Goal: Transaction & Acquisition: Purchase product/service

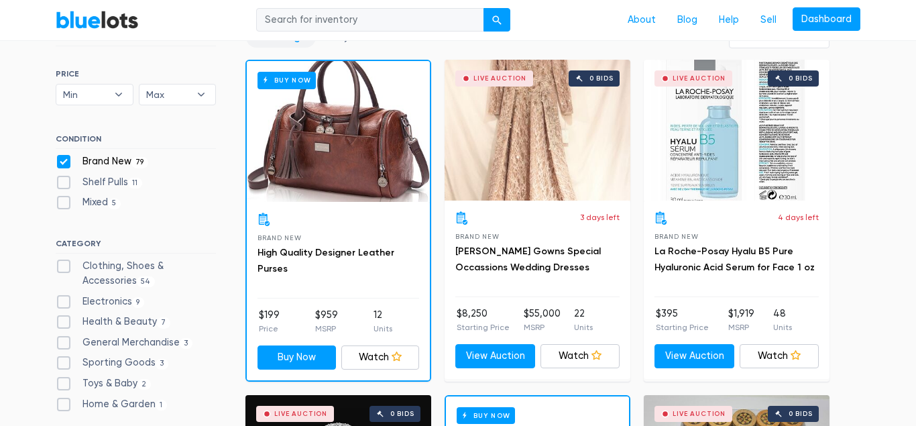
scroll to position [410, 0]
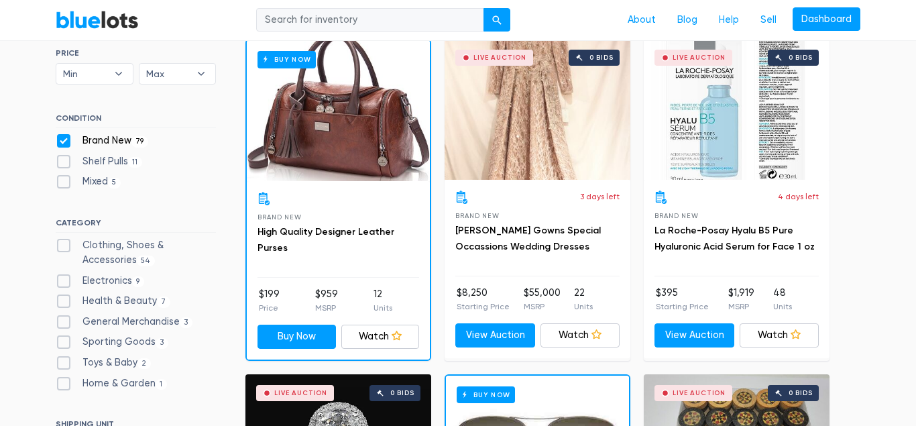
click at [64, 247] on label "Clothing, Shoes & Accessories 54" at bounding box center [136, 252] width 160 height 29
click at [64, 247] on Accessories"] "Clothing, Shoes & Accessories 54" at bounding box center [60, 242] width 9 height 9
checkbox Accessories"] "true"
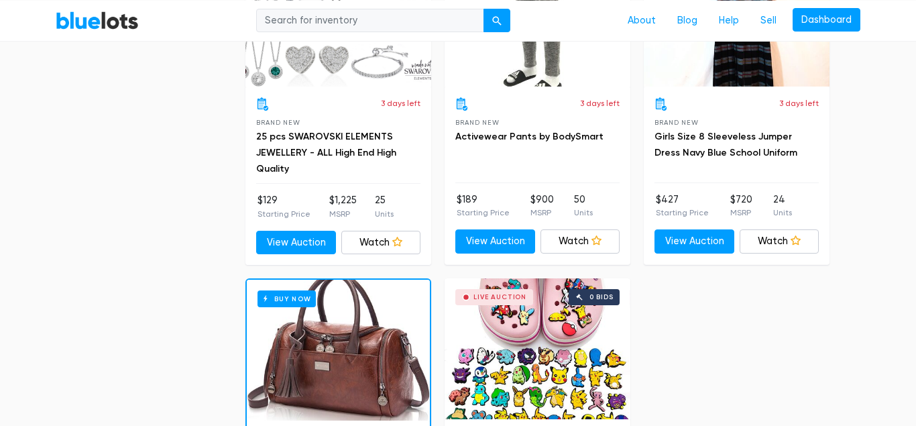
scroll to position [5421, 0]
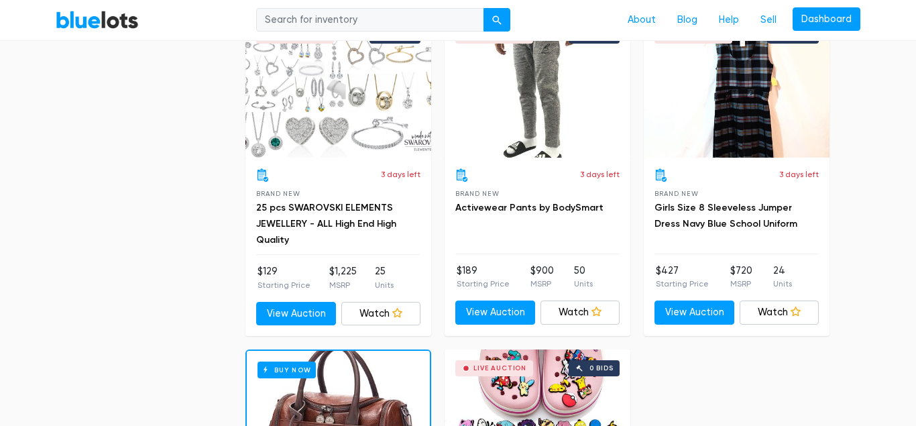
click at [323, 135] on div "Live Auction 0 bids" at bounding box center [338, 87] width 186 height 141
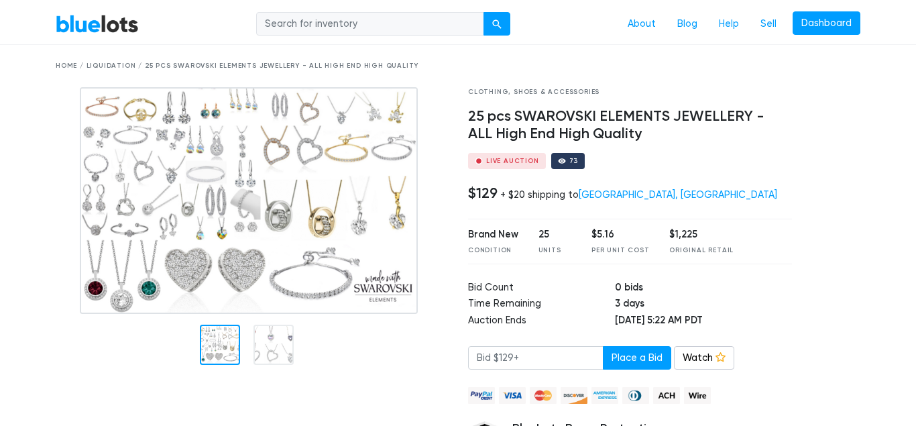
scroll to position [68, 0]
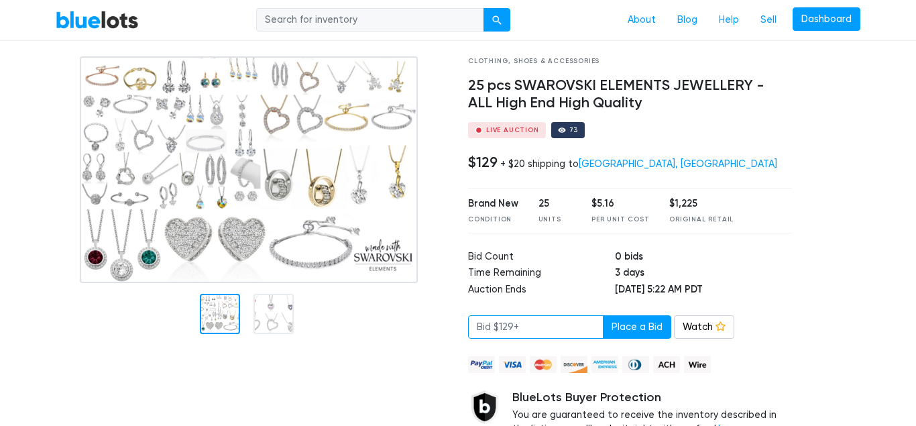
click at [530, 321] on input "number" at bounding box center [535, 327] width 135 height 24
click at [703, 324] on link "Watch" at bounding box center [704, 327] width 60 height 24
click at [845, 15] on link "Dashboard" at bounding box center [826, 19] width 68 height 24
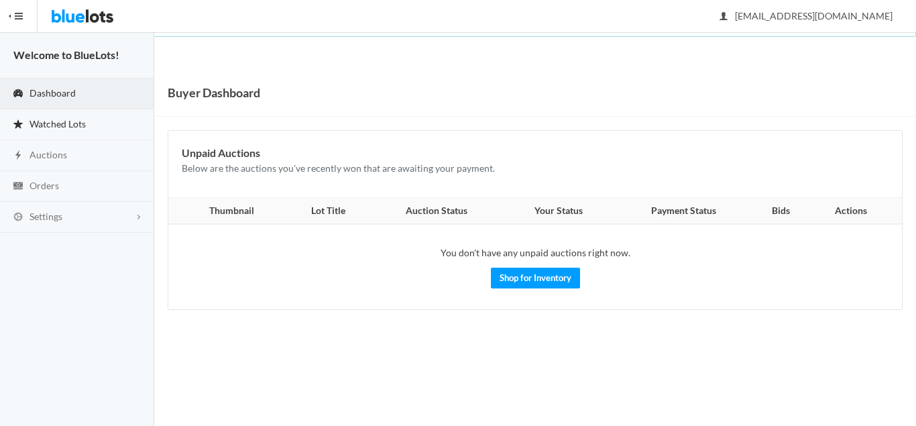
click at [106, 116] on link "Watched Lots" at bounding box center [77, 124] width 154 height 31
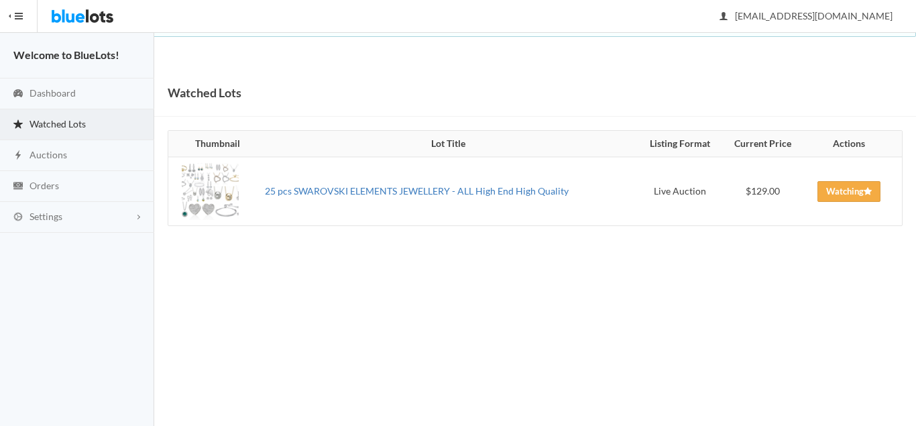
click at [537, 192] on link "25 pcs SWAROVSKI ELEMENTS JEWELLERY - ALL High End High Quality" at bounding box center [417, 190] width 304 height 11
